Goal: Contribute content

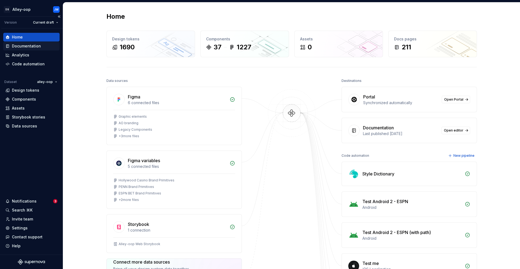
click at [38, 45] on div "Documentation" at bounding box center [26, 45] width 29 height 5
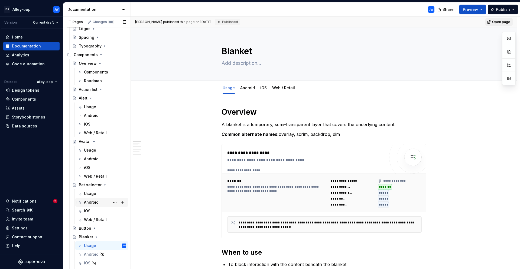
scroll to position [298, 0]
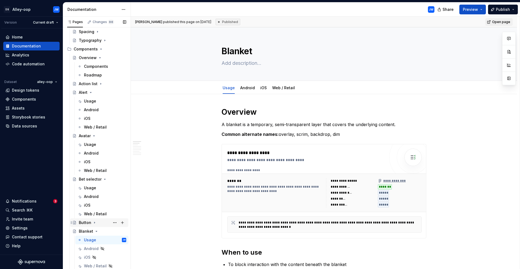
click at [90, 224] on div "Button" at bounding box center [85, 222] width 12 height 5
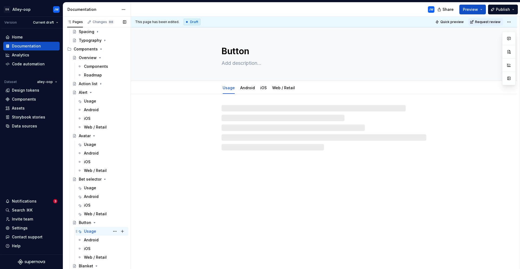
click at [92, 229] on div "Usage" at bounding box center [90, 230] width 12 height 5
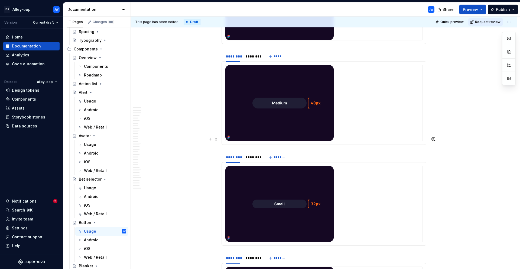
scroll to position [1640, 0]
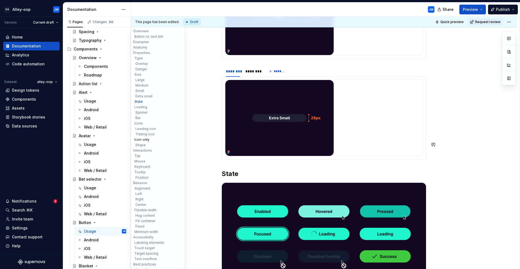
type textarea "*"
click at [143, 138] on button "Icon-only" at bounding box center [157, 139] width 51 height 5
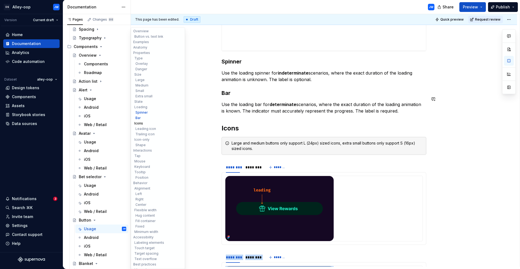
click at [141, 125] on button "Icons" at bounding box center [157, 122] width 51 height 5
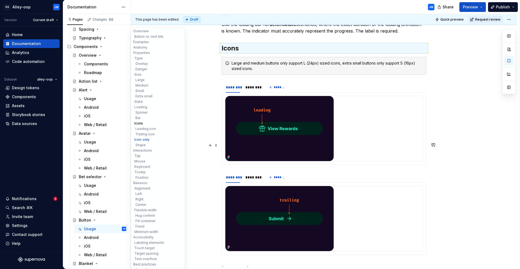
scroll to position [2144, 0]
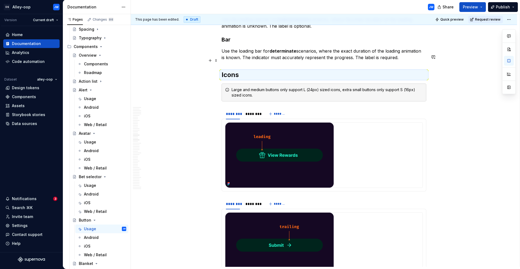
click at [278, 87] on div "Large and medium buttons only support L (24px) sized icons, extra small buttons…" at bounding box center [326, 92] width 191 height 11
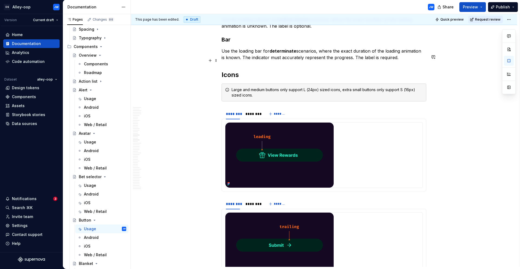
click at [269, 87] on div "Large and medium buttons only support L (24px) sized icons, extra small buttons…" at bounding box center [326, 92] width 191 height 11
drag, startPoint x: 242, startPoint y: 59, endPoint x: 257, endPoint y: 63, distance: 15.6
click at [257, 87] on div "Large and medium buttons only support L (24px) sized icons, extra small buttons…" at bounding box center [326, 92] width 191 height 11
click at [274, 87] on div "Large and medium buttons only support L (24px) sized icons, extra small buttons…" at bounding box center [326, 92] width 191 height 11
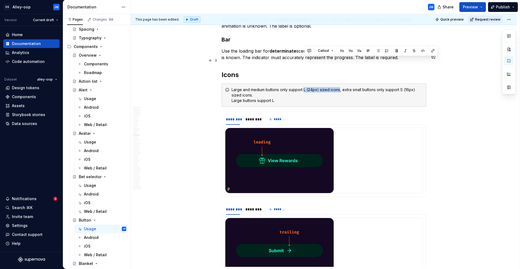
drag, startPoint x: 339, startPoint y: 60, endPoint x: 305, endPoint y: 61, distance: 35.0
click at [305, 87] on div "Large and medium buttons only support L (24px) sized icons, extra small buttons…" at bounding box center [326, 95] width 191 height 16
copy div "L (24px) sized icons"
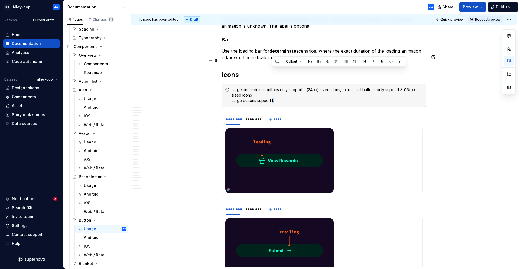
click at [273, 87] on div "Large and medium buttons only support L (24px) sized icons, extra small buttons…" at bounding box center [326, 95] width 191 height 16
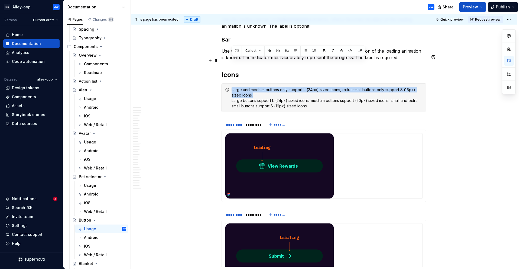
drag, startPoint x: 245, startPoint y: 65, endPoint x: 227, endPoint y: 60, distance: 18.7
click at [227, 83] on div "Large and medium buttons only support L (24px) sized icons, extra small buttons…" at bounding box center [323, 97] width 205 height 29
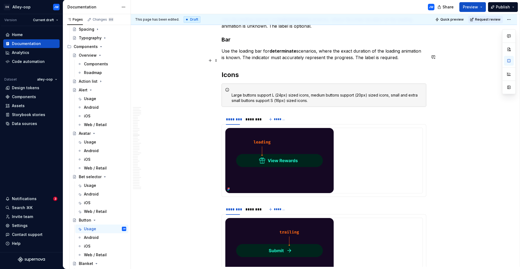
click at [230, 83] on div "Large buttons support L (24px) sized icons, medium buttons support (20px) sized…" at bounding box center [323, 94] width 205 height 23
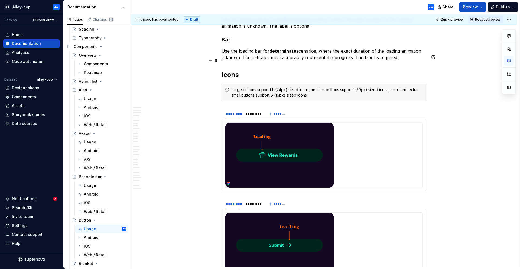
click at [349, 87] on div "Large buttons support L (24px) sized icons, medium buttons support (20px) sized…" at bounding box center [326, 92] width 191 height 11
click at [234, 87] on div "Large buttons support L (24px) sized icons, medium buttons support (20px) sized…" at bounding box center [326, 92] width 191 height 11
click at [350, 49] on button "button" at bounding box center [350, 51] width 8 height 8
click at [292, 83] on div "Large buttons support L (24px) sized icons, medium buttons support (20px) sized…" at bounding box center [323, 92] width 205 height 18
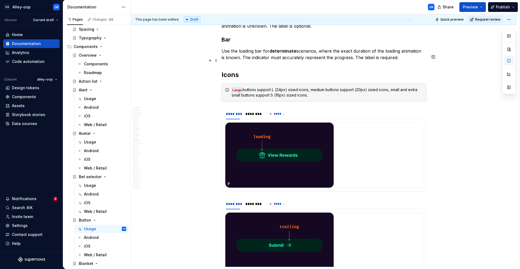
click at [317, 87] on div "Large buttons support L (24px) sized icons, medium buttons support (20px) sized…" at bounding box center [326, 92] width 191 height 11
click at [429, 49] on button "button" at bounding box center [430, 51] width 8 height 8
click at [373, 87] on div "Large buttons support L (24px) sized icons, medium buttons support (20px) sized…" at bounding box center [326, 92] width 191 height 11
click at [394, 87] on div "Large buttons support L (24px) sized icons, medium buttons support (20px) sized…" at bounding box center [326, 92] width 191 height 11
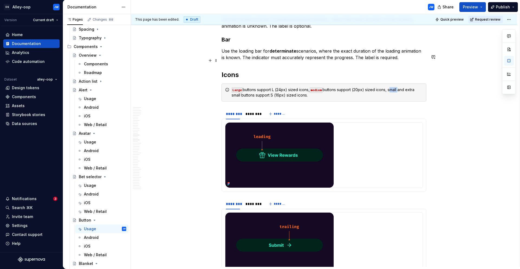
click at [394, 87] on div "Large buttons support L (24px) sized icons, medium buttons support (20px) sized…" at bounding box center [326, 92] width 191 height 11
click at [387, 51] on button "button" at bounding box center [384, 51] width 8 height 8
click at [407, 87] on div "Large buttons support L (24px) sized icons, medium buttons support (20px) sized…" at bounding box center [326, 92] width 191 height 11
drag, startPoint x: 410, startPoint y: 61, endPoint x: 241, endPoint y: 66, distance: 169.5
click at [241, 87] on div "Large buttons support L (24px) sized icons, medium buttons support (20px) sized…" at bounding box center [326, 92] width 191 height 11
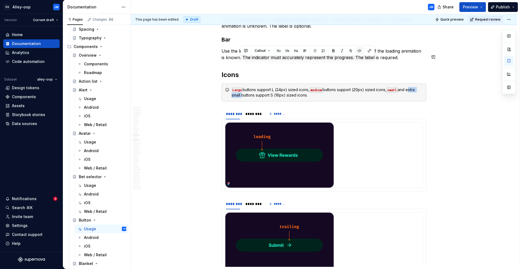
click at [358, 50] on button "button" at bounding box center [359, 51] width 8 height 8
click at [407, 87] on div "Large buttons support L (24px) sized icons, medium buttons support (20px) sized…" at bounding box center [326, 92] width 191 height 11
click at [473, 8] on span "Preview" at bounding box center [470, 6] width 15 height 5
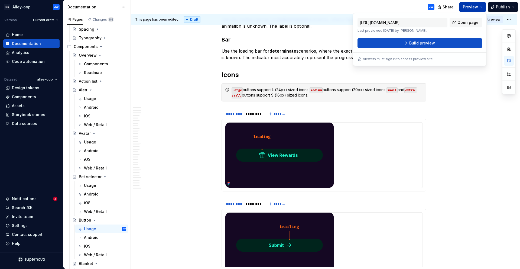
click at [474, 5] on span "Preview" at bounding box center [470, 6] width 15 height 5
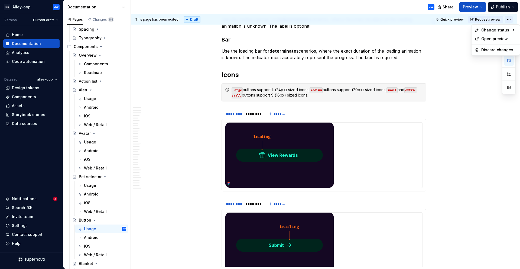
click at [508, 21] on html "[PERSON_NAME]-oop JW Version Current draft Home Documentation Analytics Code au…" at bounding box center [260, 134] width 520 height 269
click at [452, 56] on div "Ready for publish" at bounding box center [452, 57] width 38 height 5
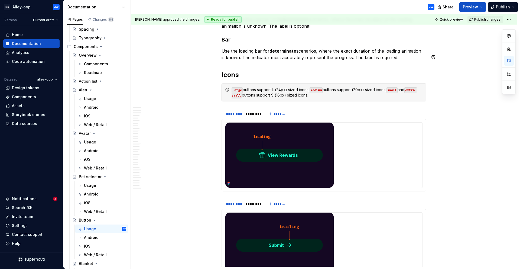
scroll to position [2023, 0]
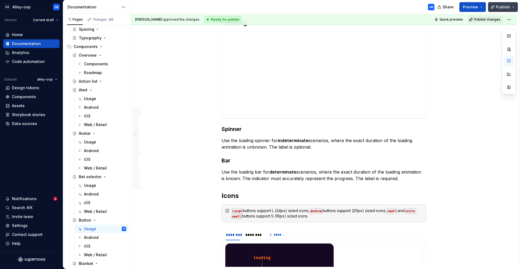
click at [501, 6] on span "Publish" at bounding box center [503, 6] width 14 height 5
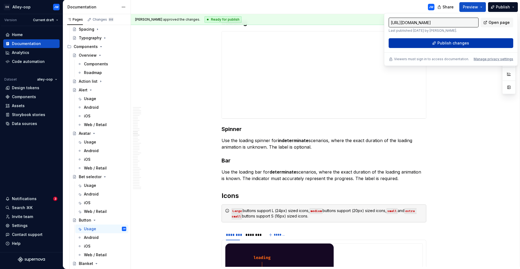
click at [475, 42] on button "Publish changes" at bounding box center [450, 43] width 125 height 10
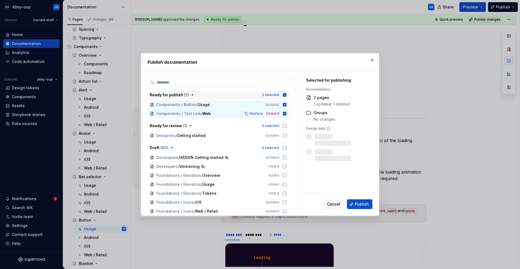
click at [284, 95] on icon "button" at bounding box center [285, 95] width 4 height 4
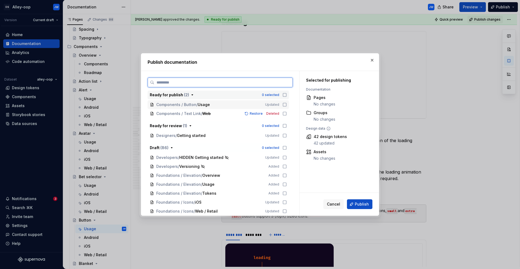
click at [284, 104] on icon at bounding box center [284, 104] width 4 height 4
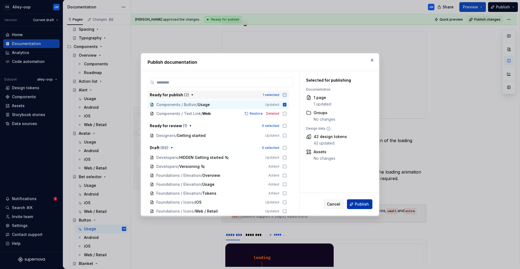
click at [357, 201] on span "Publish" at bounding box center [362, 203] width 14 height 5
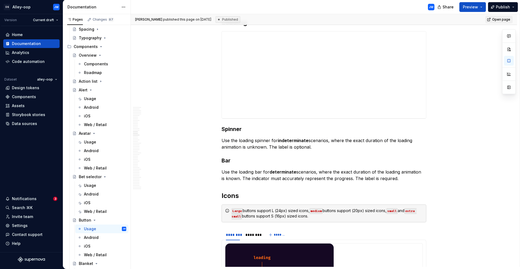
type textarea "*"
